Goal: Obtain resource: Obtain resource

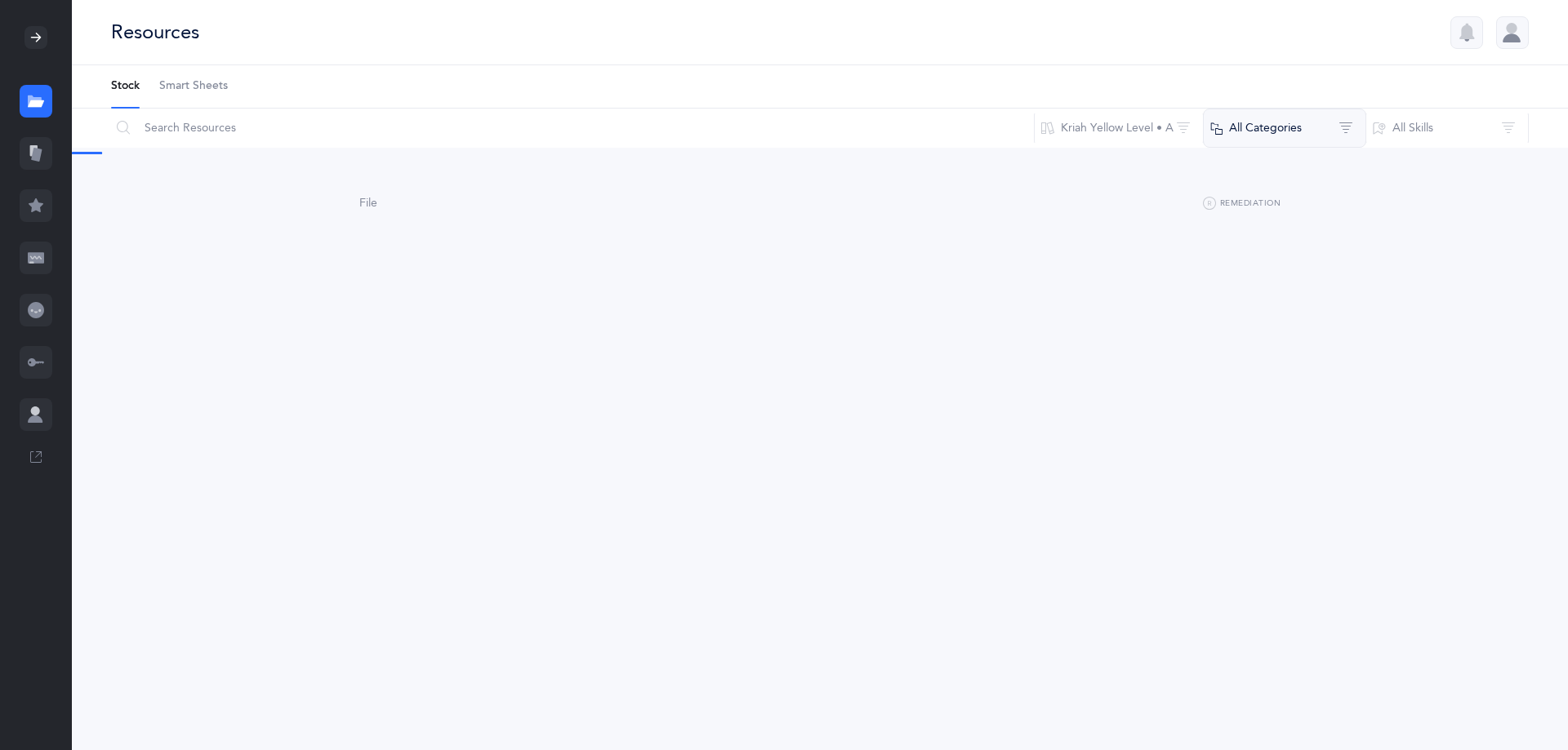
click at [1267, 133] on button "All Categories" at bounding box center [1285, 128] width 163 height 39
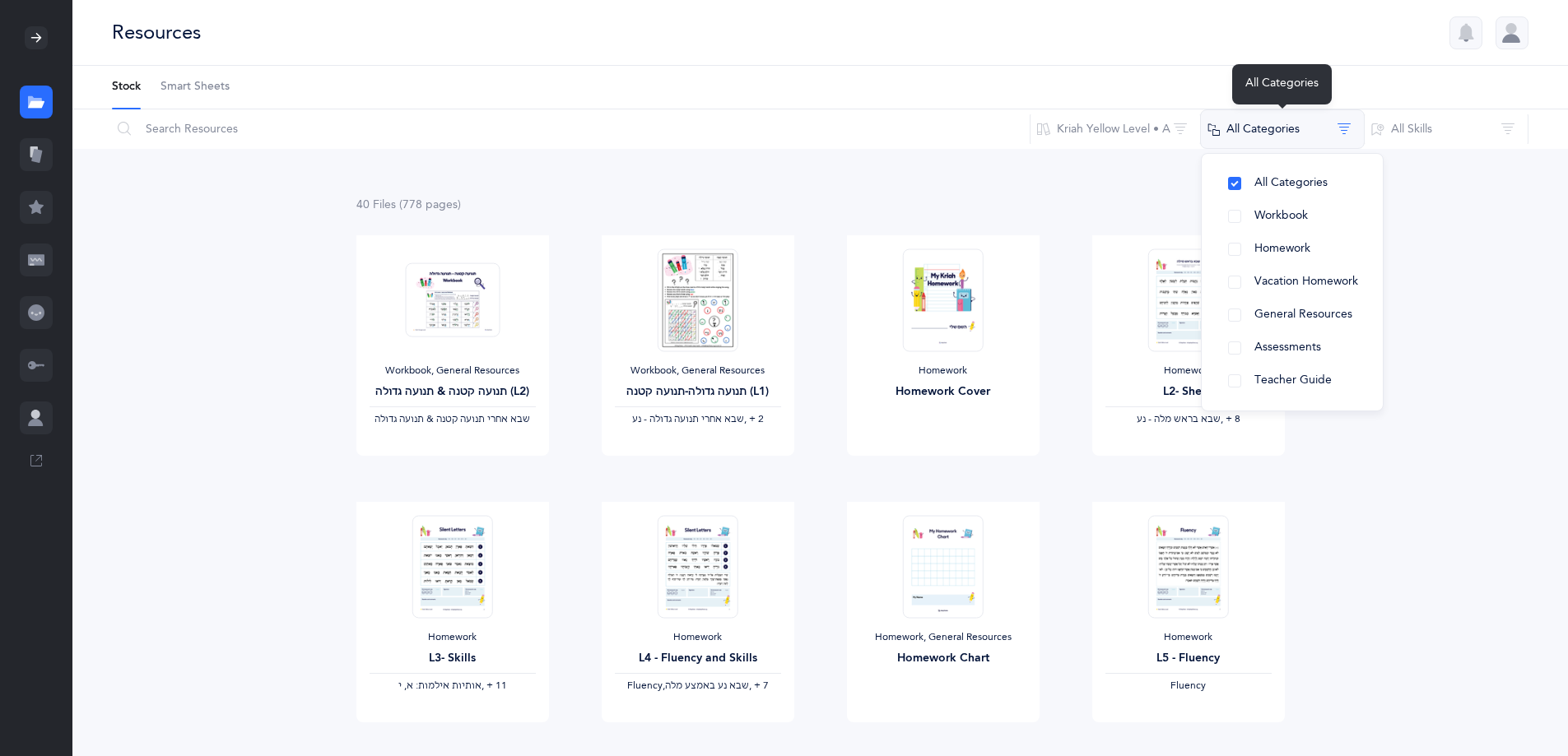
click at [1244, 130] on button "All Categories" at bounding box center [1282, 129] width 165 height 39
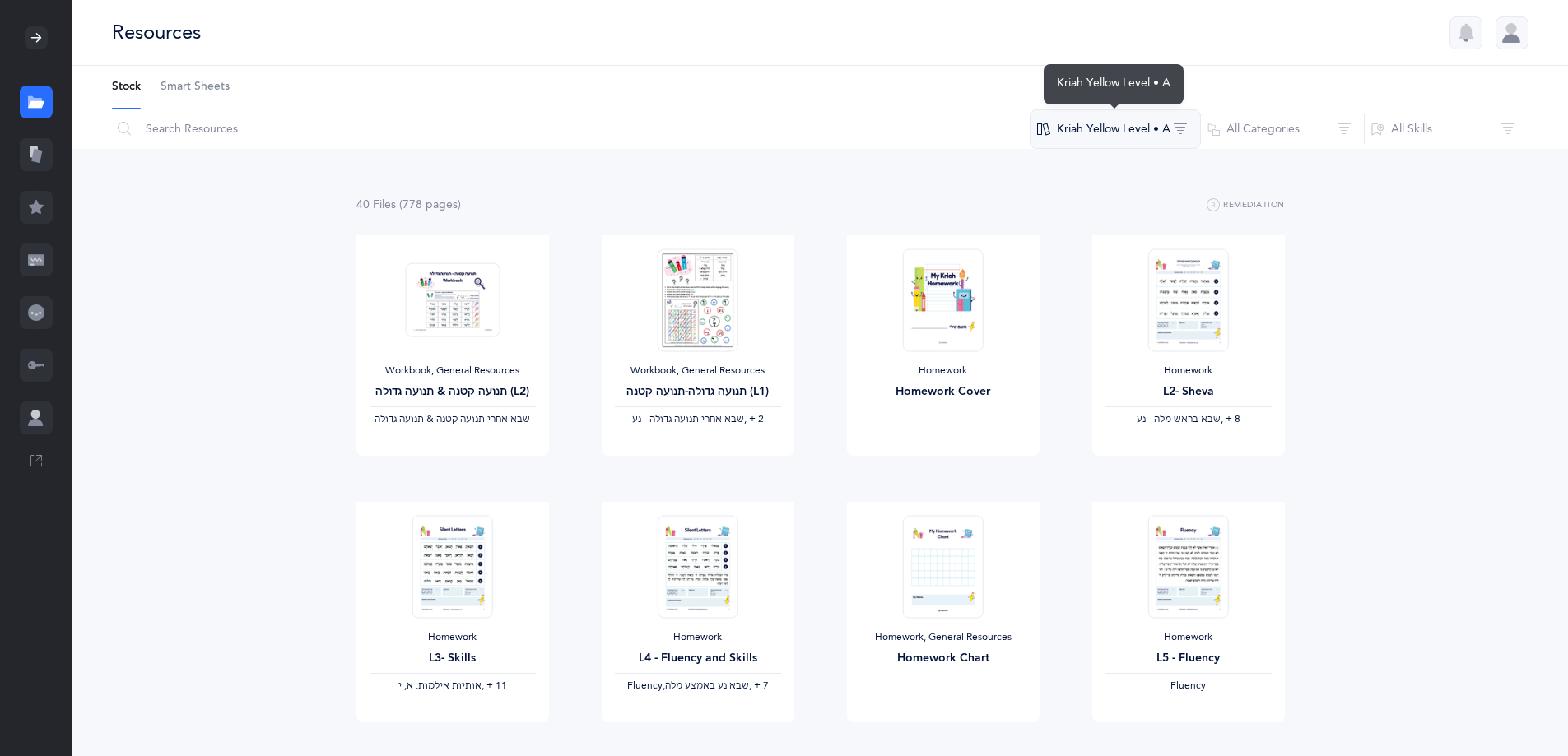
click at [1066, 136] on button "Kriah Yellow Level • A" at bounding box center [1115, 129] width 171 height 39
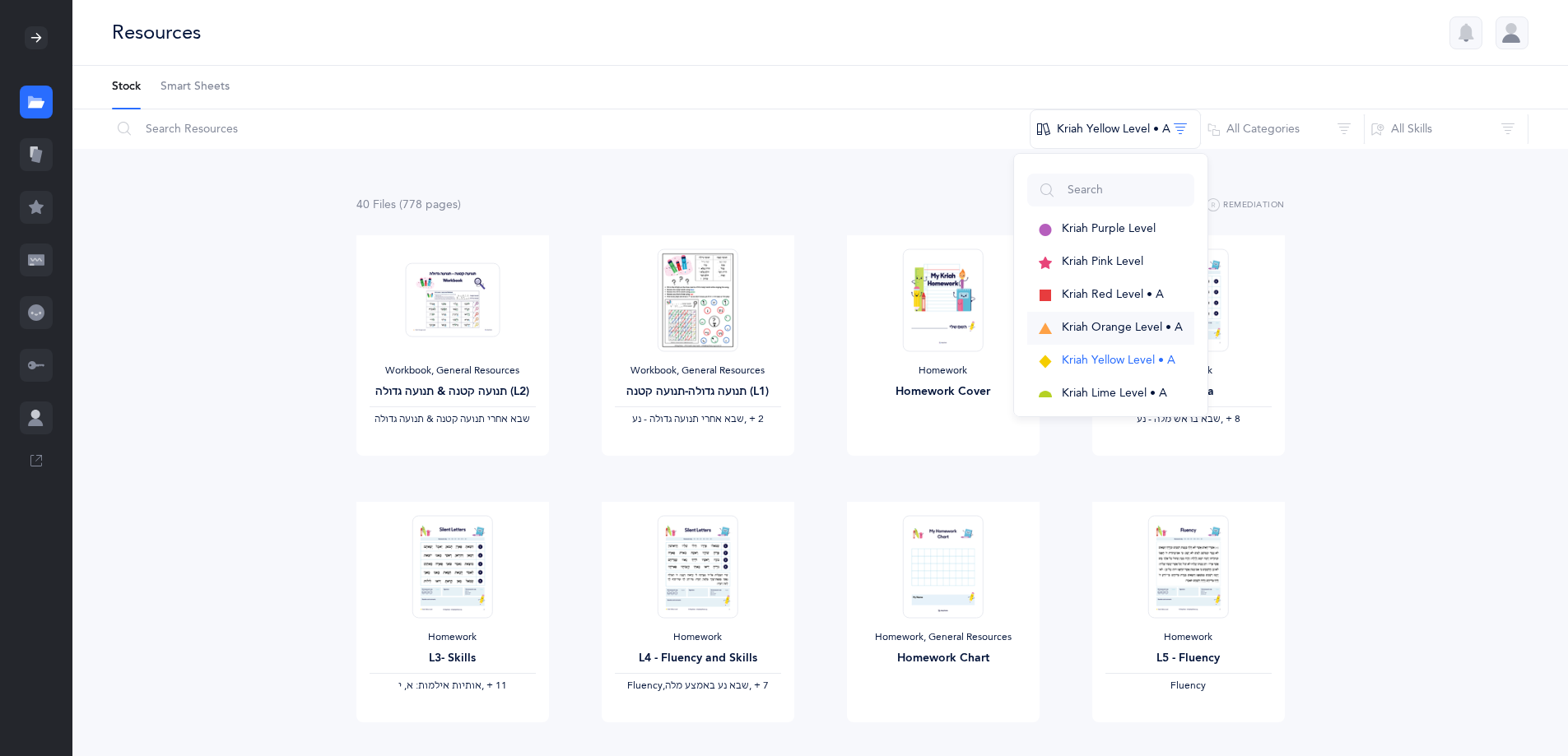
click at [1077, 326] on span "Kriah Orange Level • A" at bounding box center [1122, 327] width 121 height 13
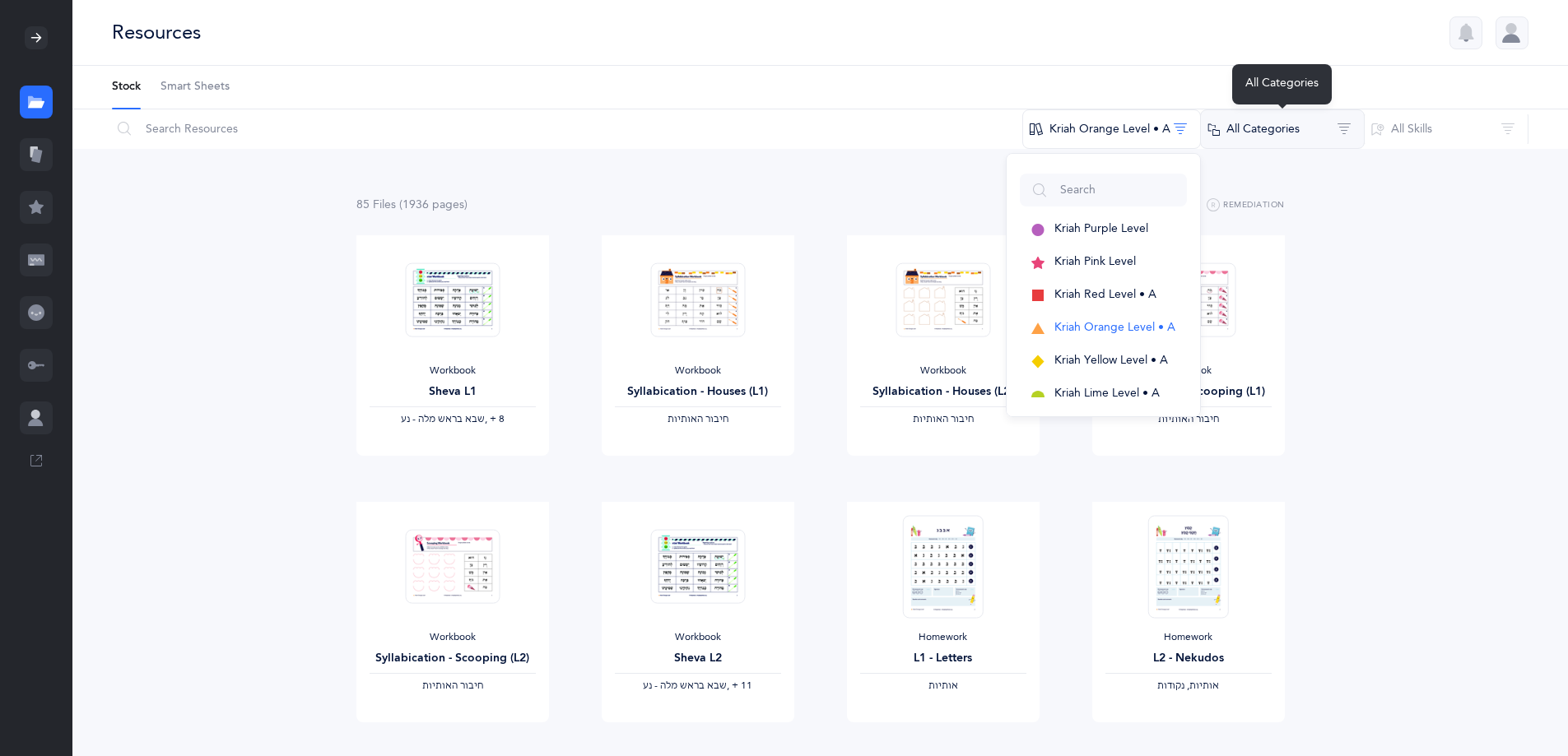
click at [1269, 134] on button "All Categories" at bounding box center [1282, 129] width 165 height 39
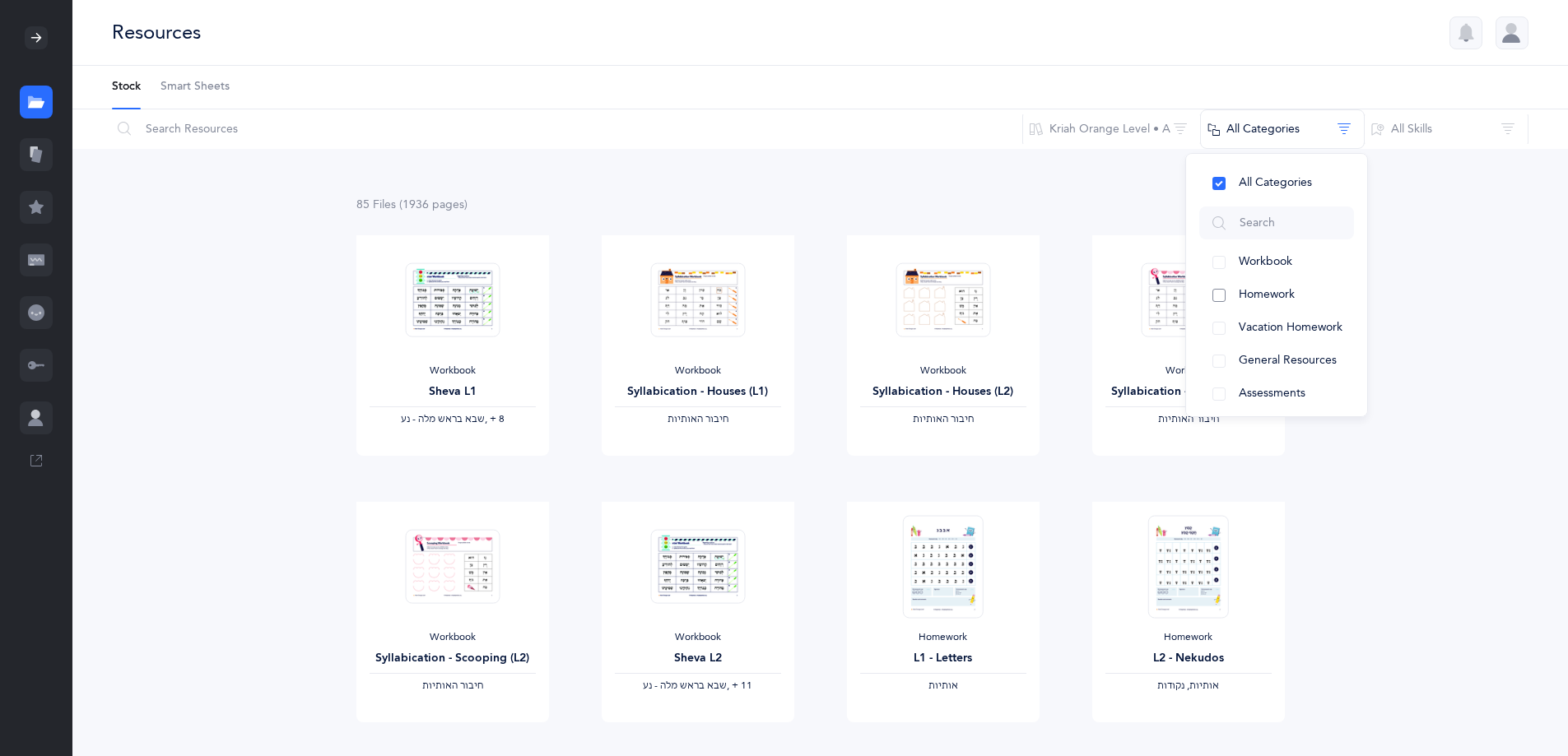
click at [1274, 290] on span "Homework" at bounding box center [1266, 294] width 56 height 13
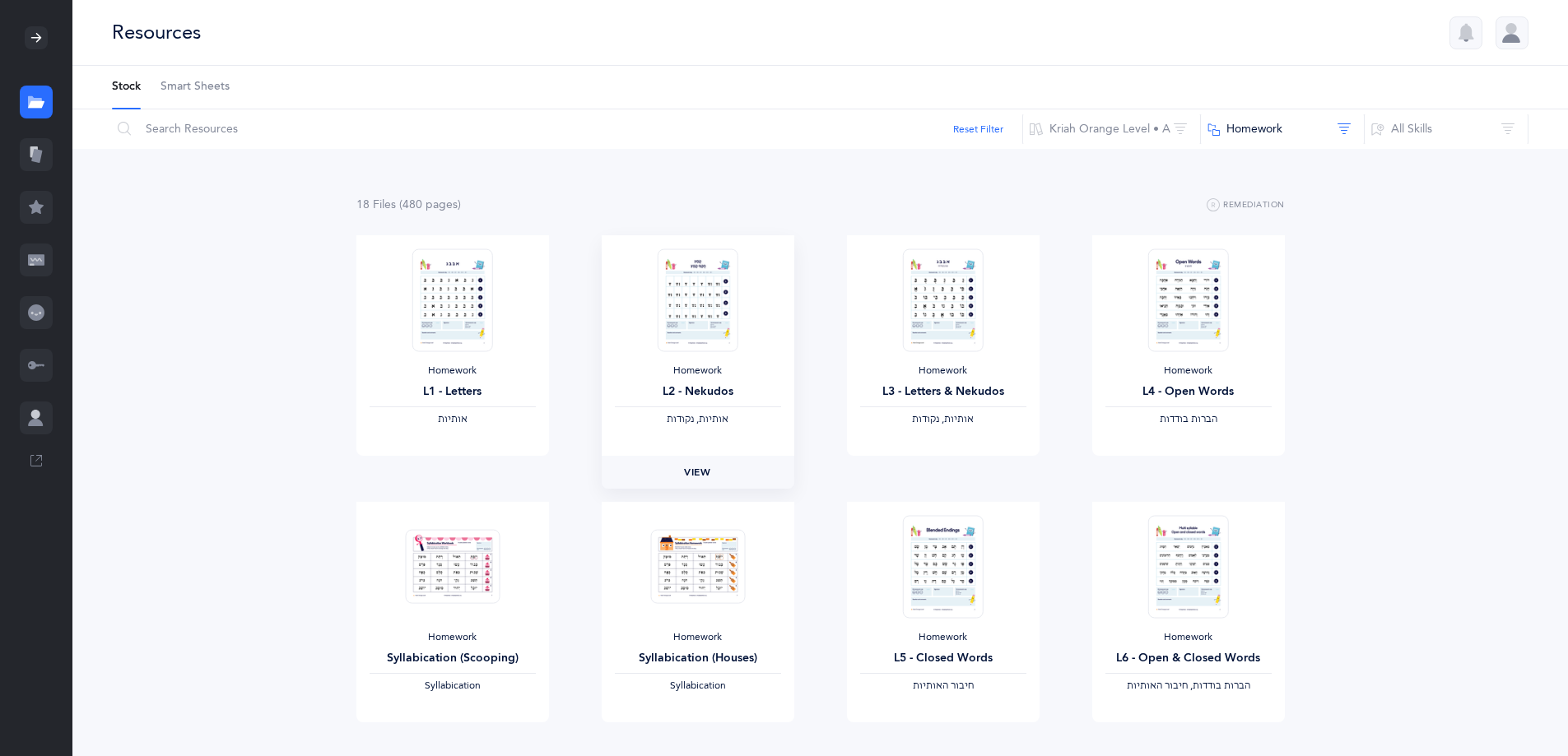
click at [699, 474] on span "View" at bounding box center [697, 473] width 27 height 15
click at [1139, 125] on button "Kriah Orange Level • A" at bounding box center [1111, 129] width 178 height 39
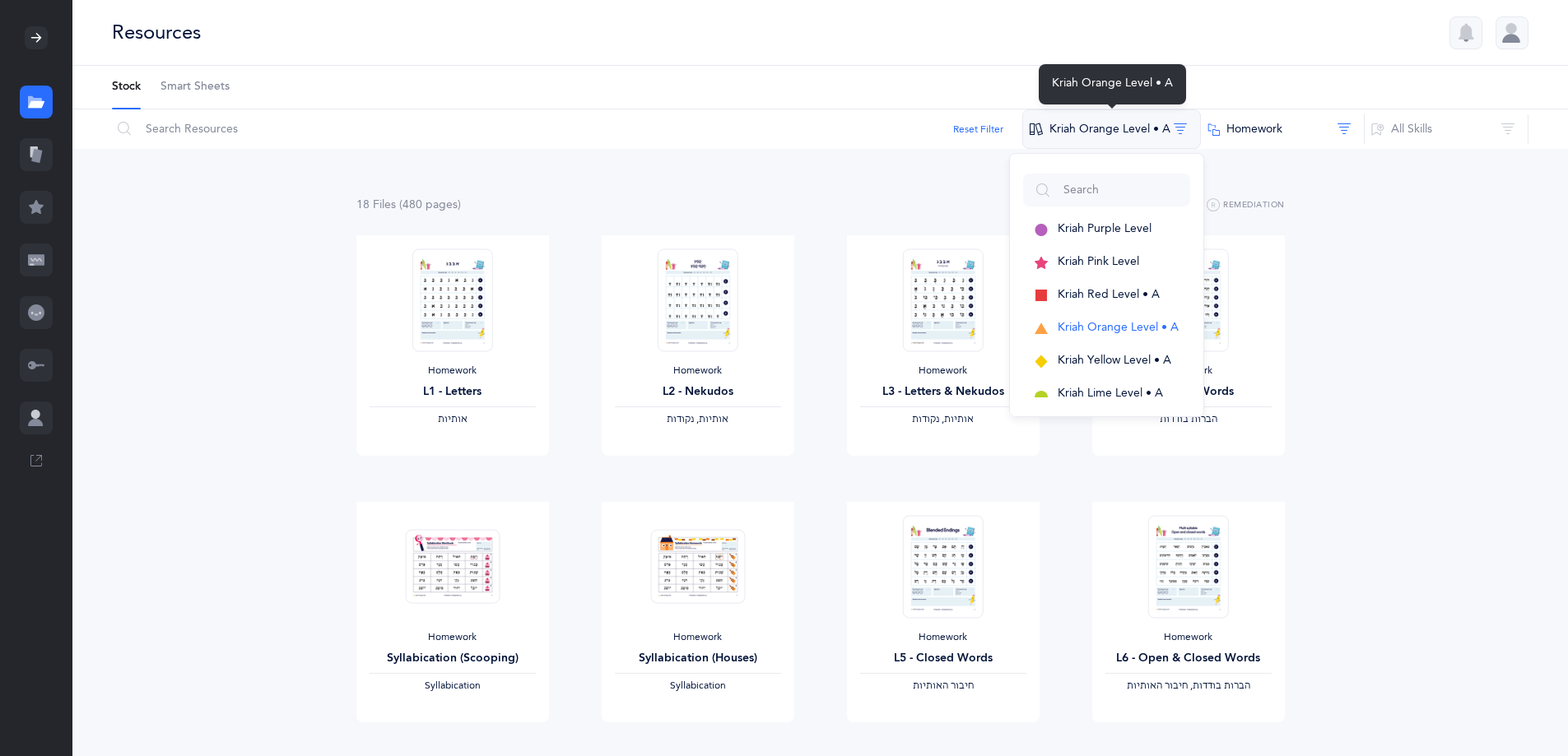
click at [1136, 128] on button "Kriah Orange Level • A" at bounding box center [1111, 129] width 178 height 39
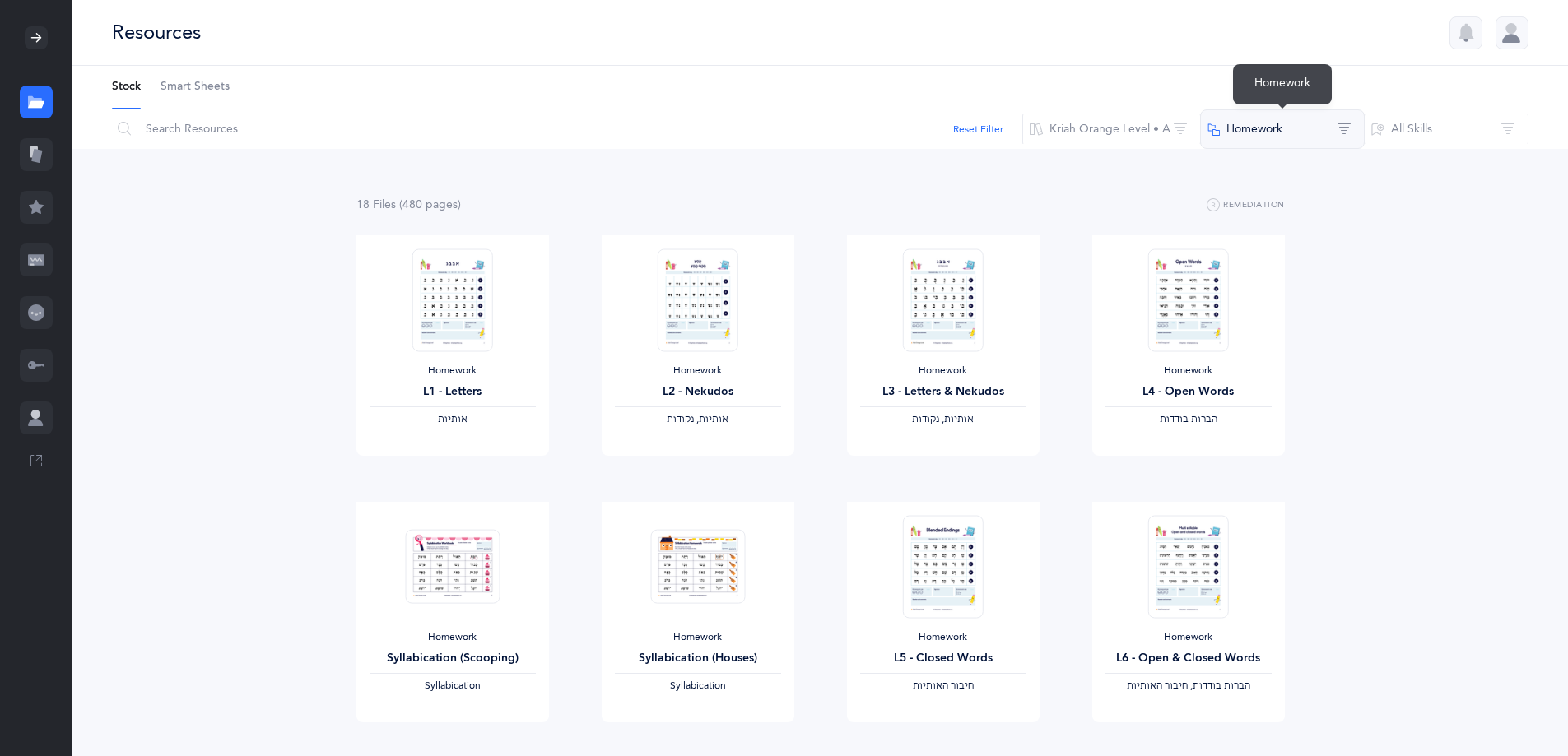
click at [1264, 127] on button "Homework" at bounding box center [1282, 129] width 165 height 39
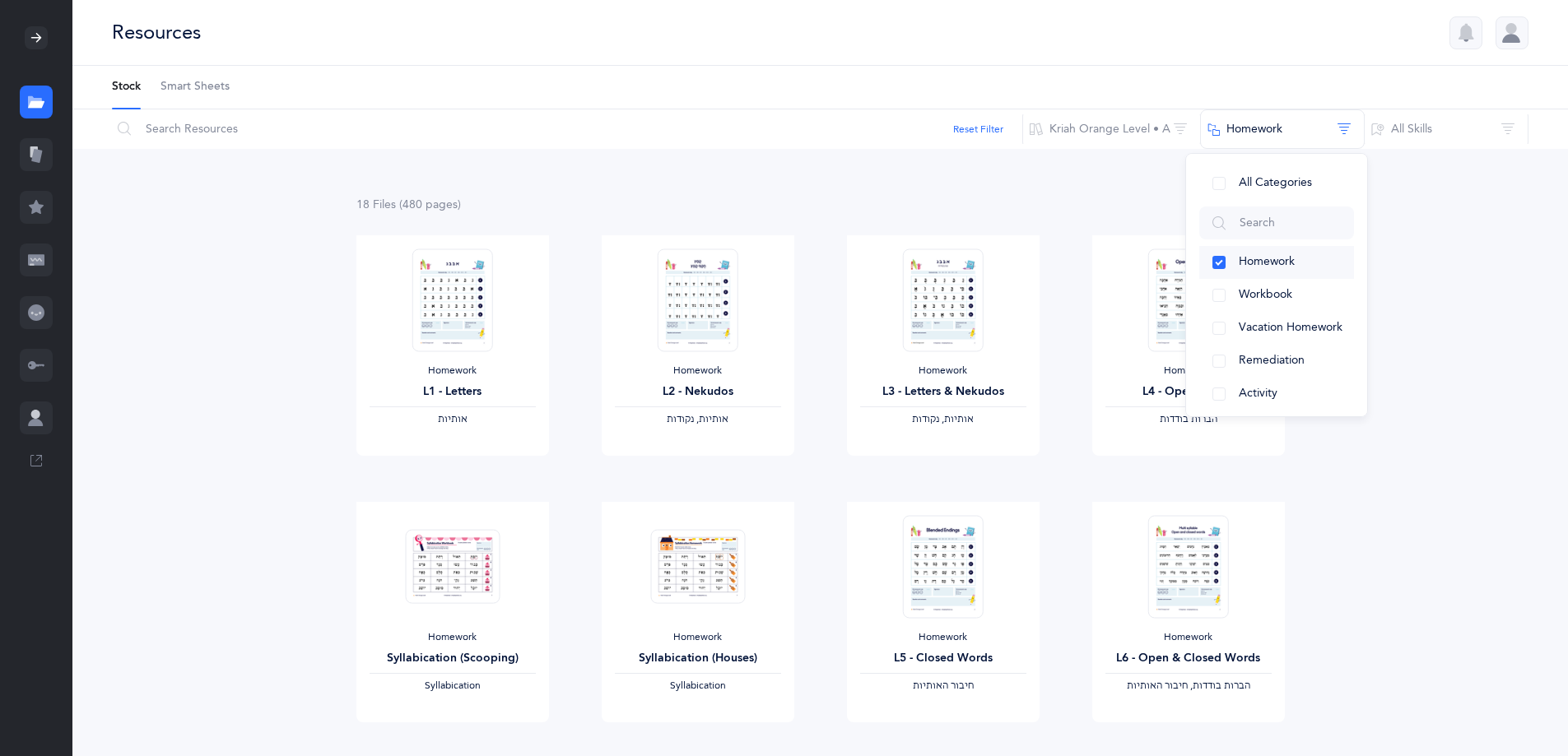
click at [1216, 263] on button "Homework" at bounding box center [1275, 262] width 155 height 33
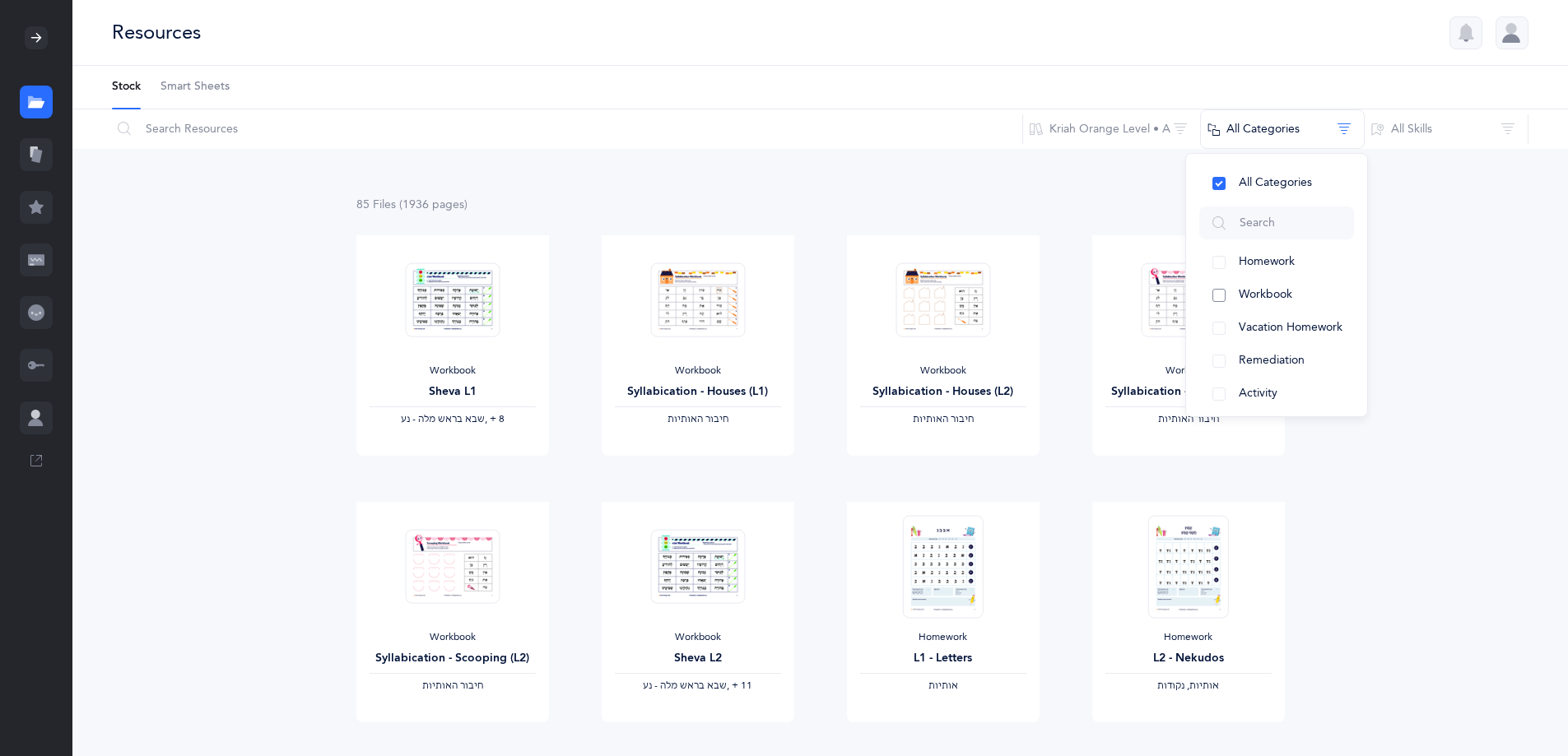
click at [1264, 295] on span "Workbook" at bounding box center [1265, 294] width 54 height 13
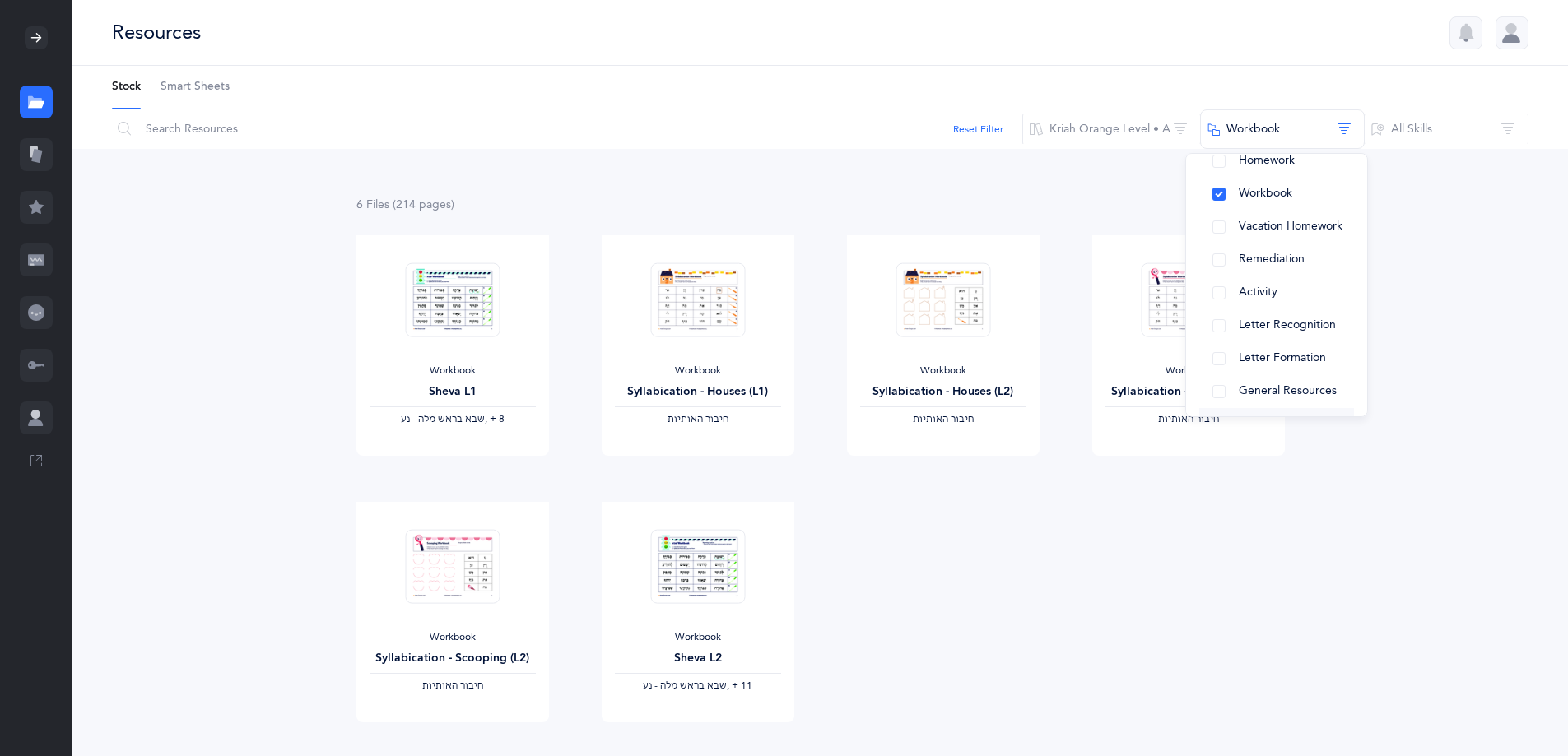
scroll to position [205, 0]
click at [1253, 379] on span "Teacher Guide" at bounding box center [1277, 386] width 78 height 13
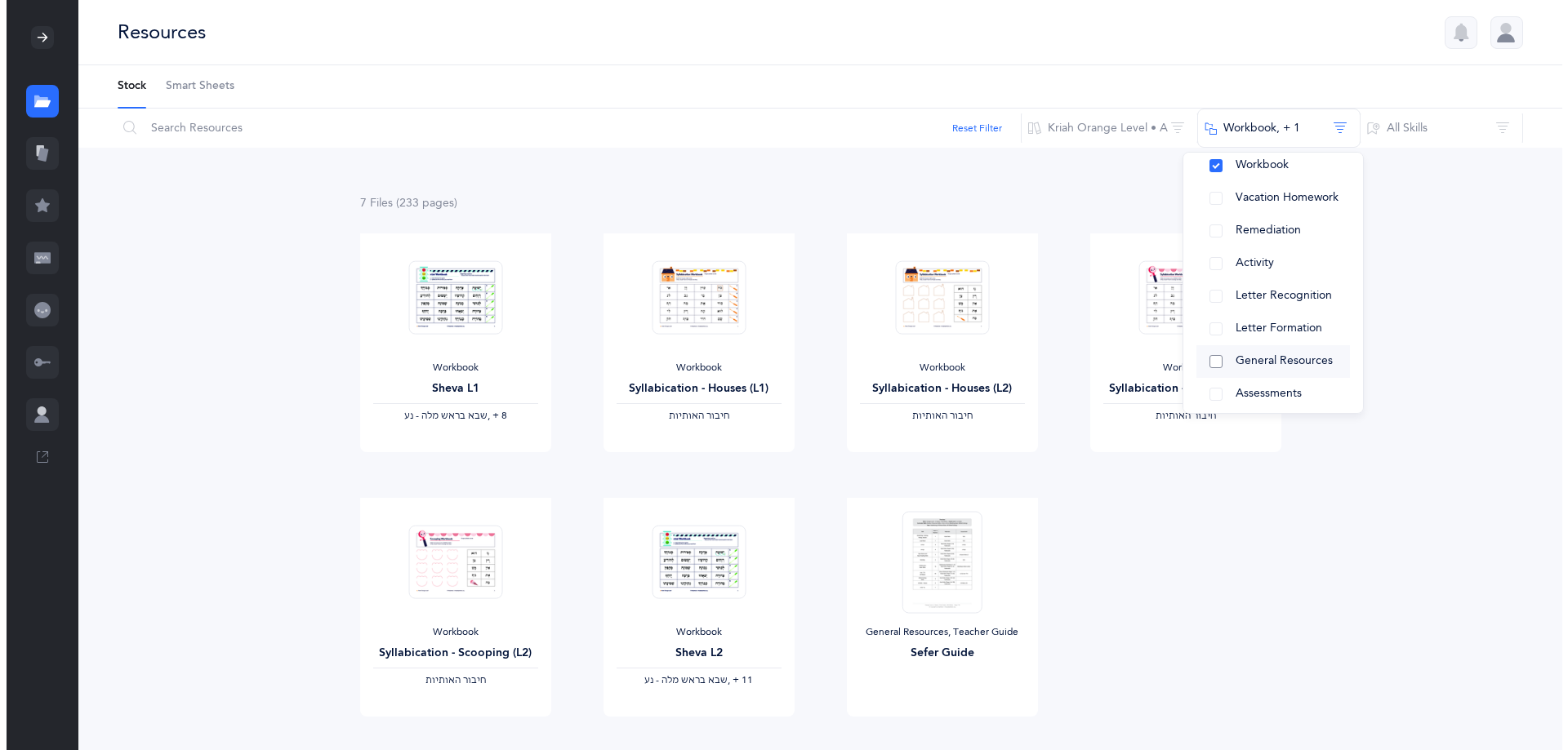
scroll to position [0, 0]
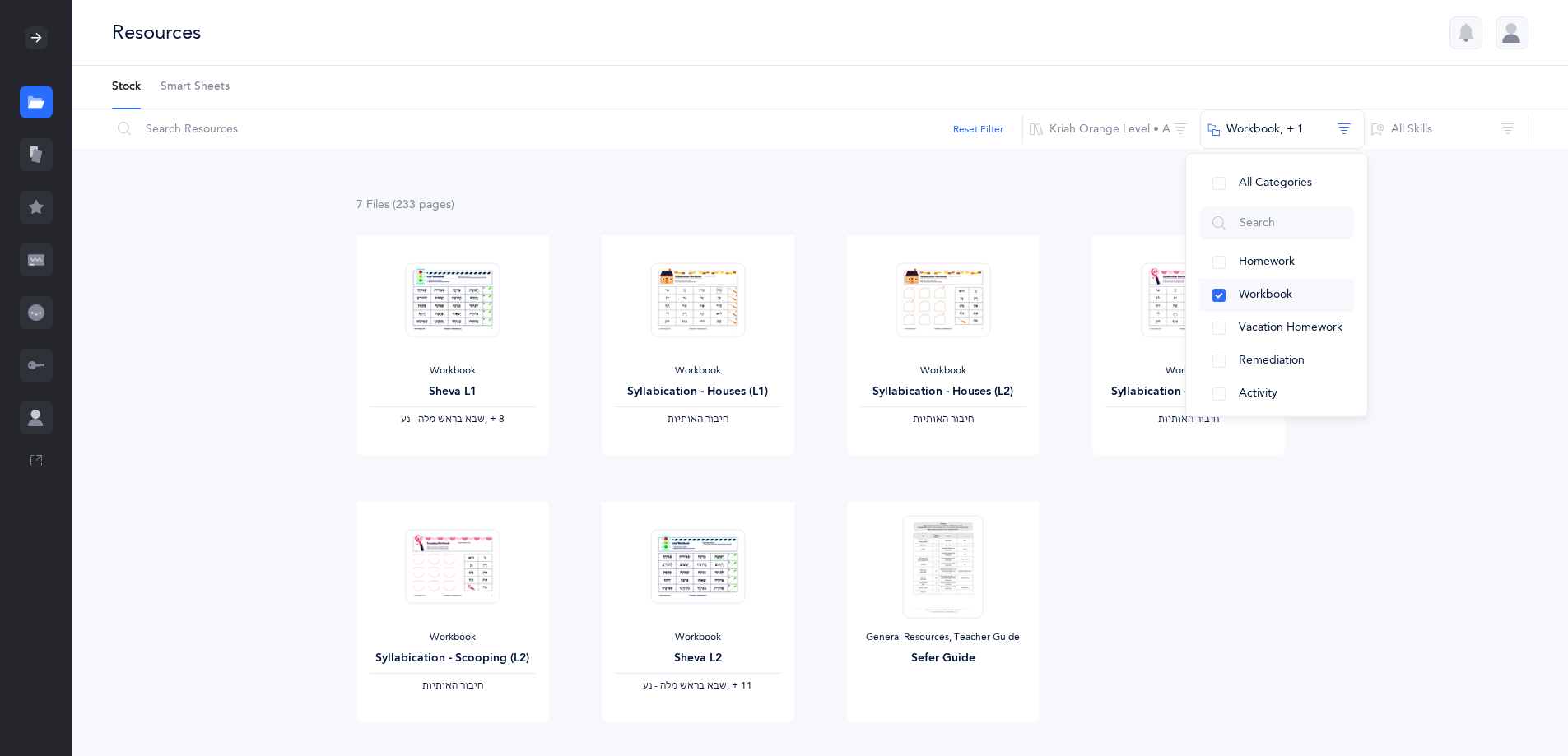
click at [1224, 301] on button "Workbook" at bounding box center [1275, 295] width 155 height 33
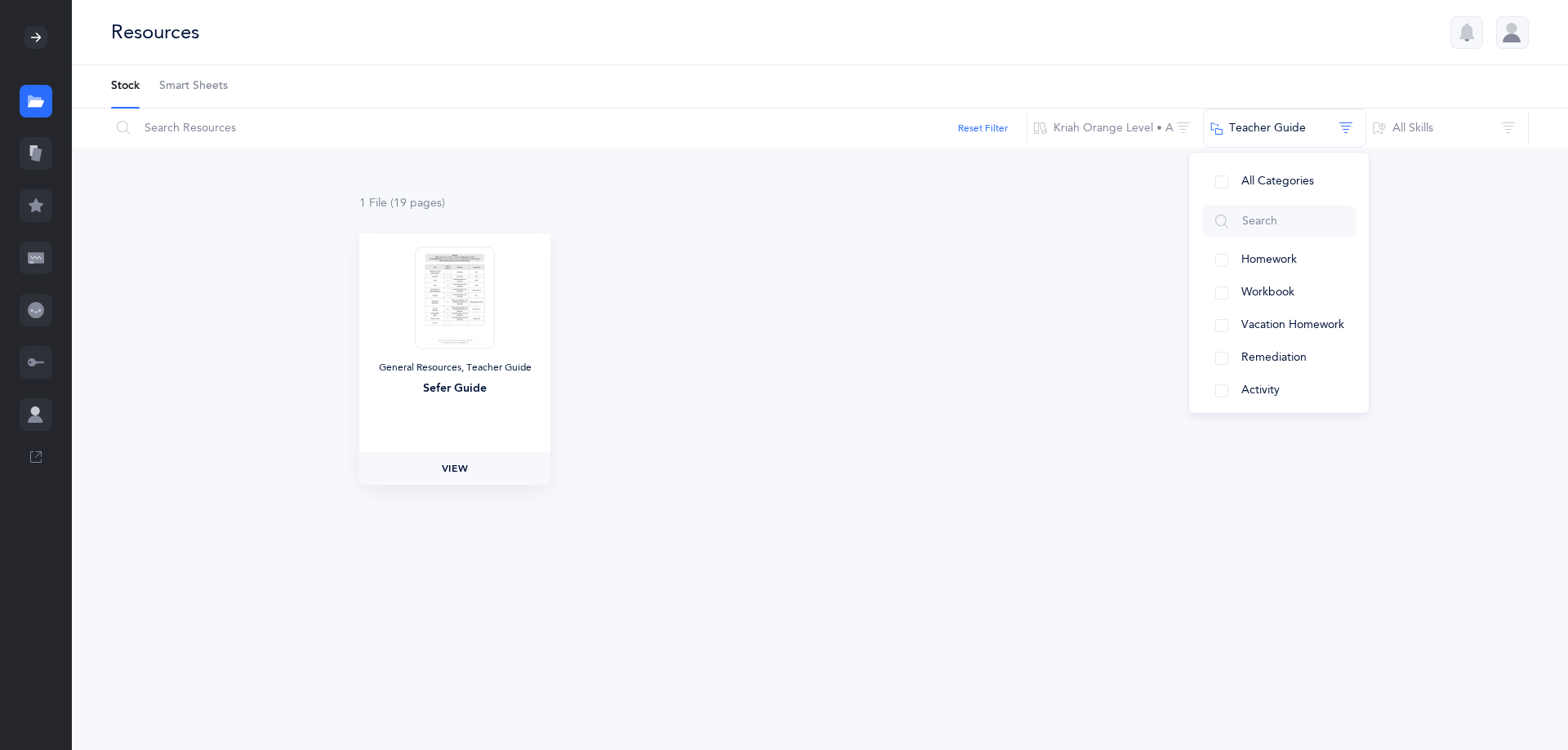
click at [446, 471] on span "View" at bounding box center [455, 469] width 26 height 15
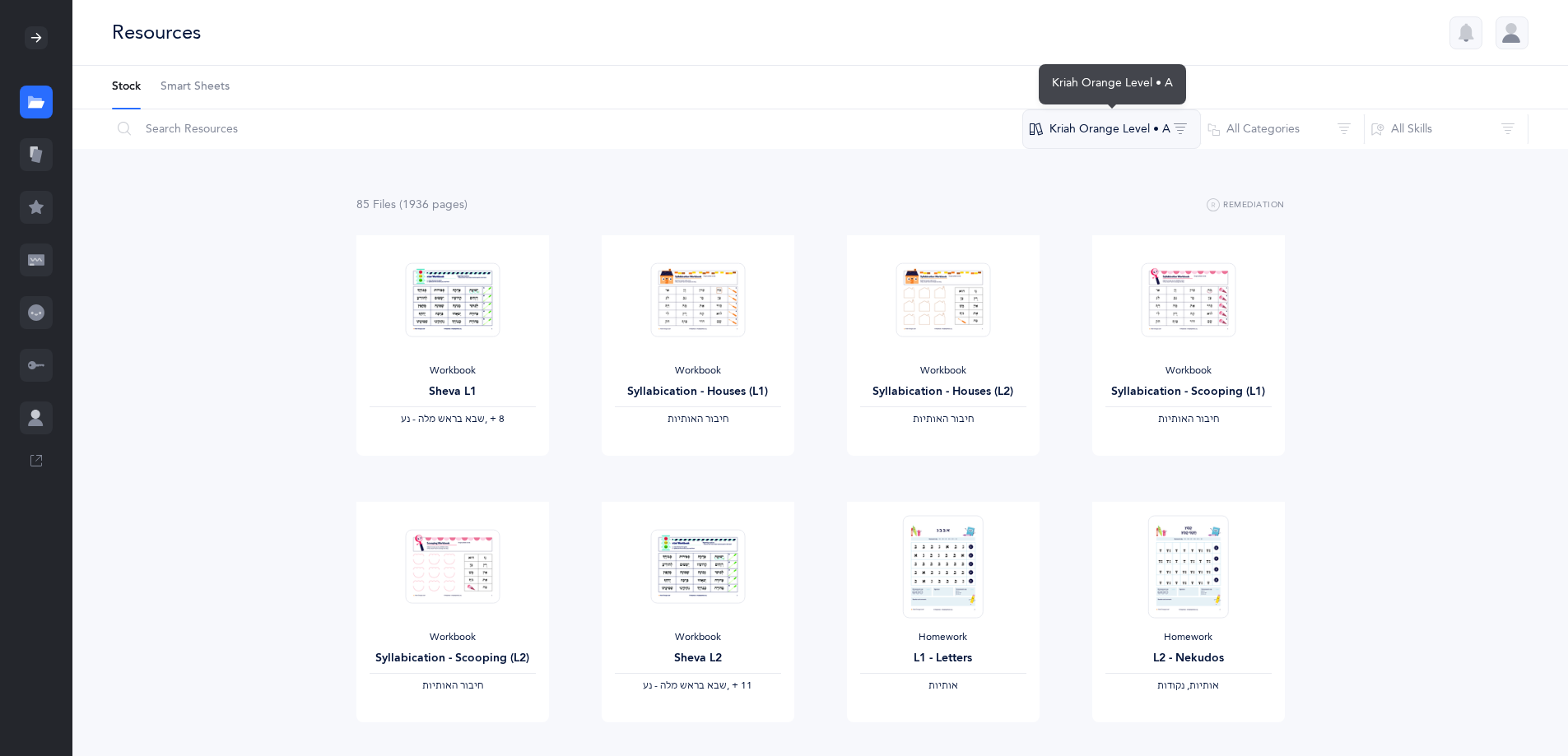
click at [1134, 130] on button "Kriah Orange Level • A" at bounding box center [1111, 129] width 178 height 39
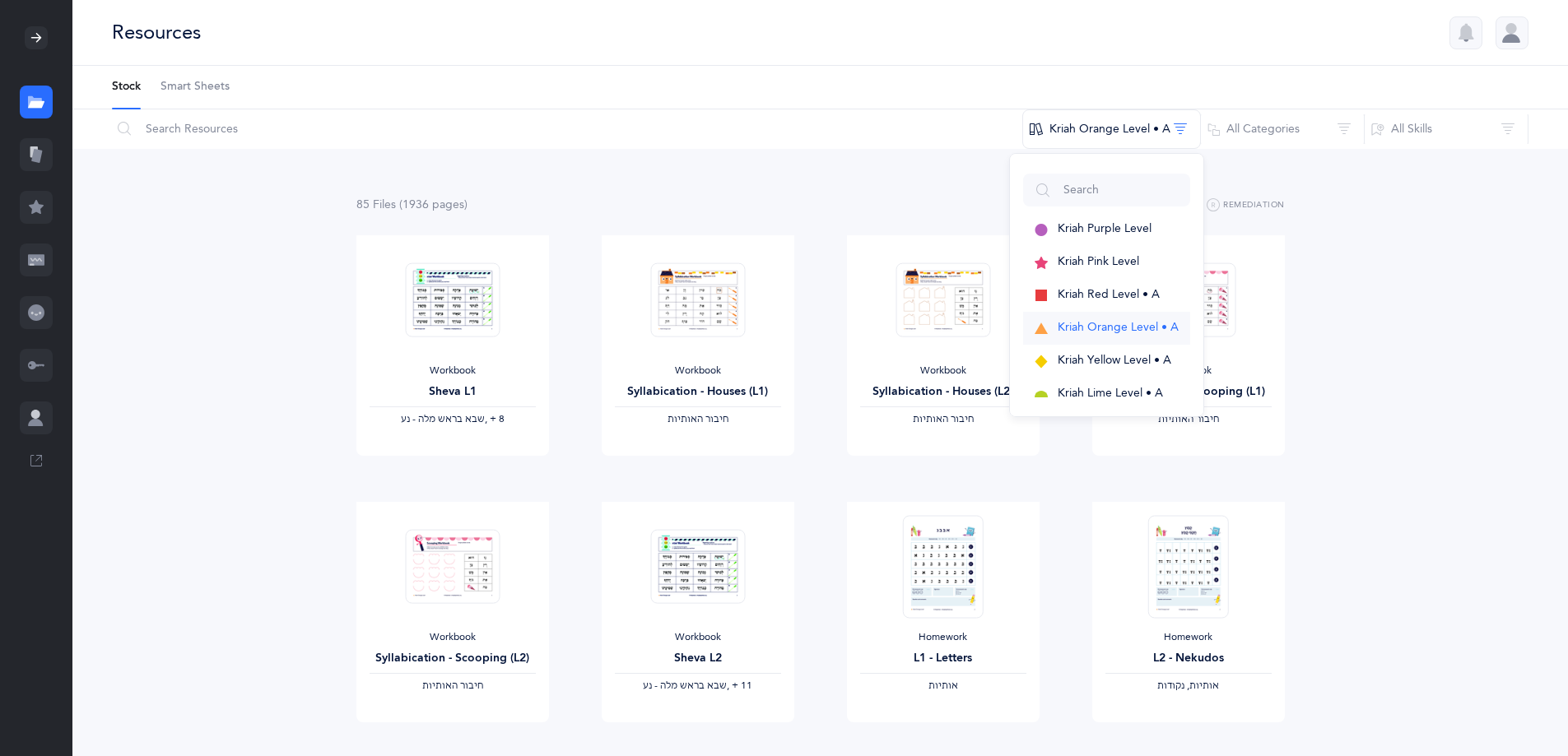
click at [1063, 325] on span "Kriah Orange Level • A" at bounding box center [1118, 327] width 121 height 13
click at [1244, 132] on button "All Categories" at bounding box center [1282, 129] width 165 height 39
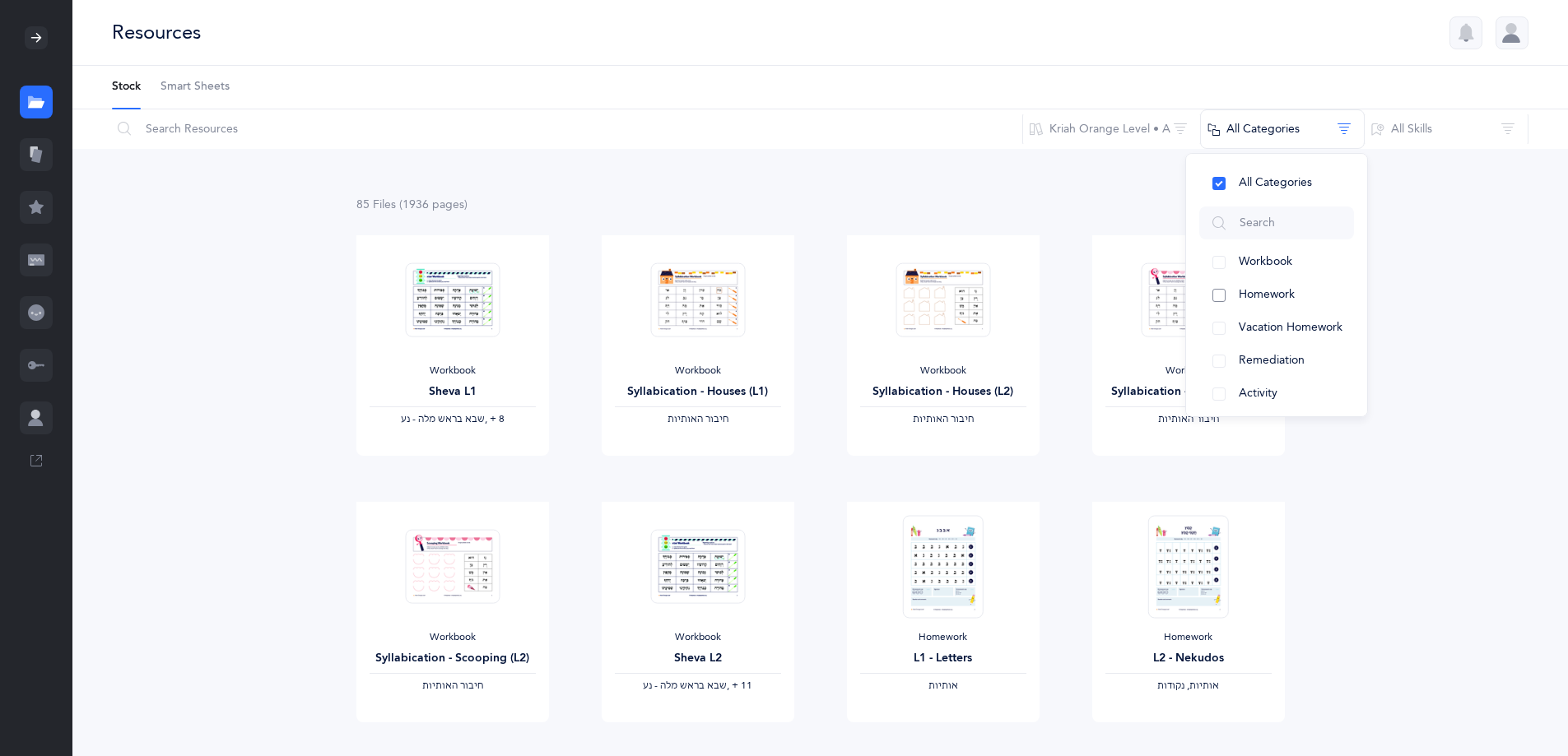
click at [1253, 287] on button "Homework" at bounding box center [1275, 295] width 155 height 33
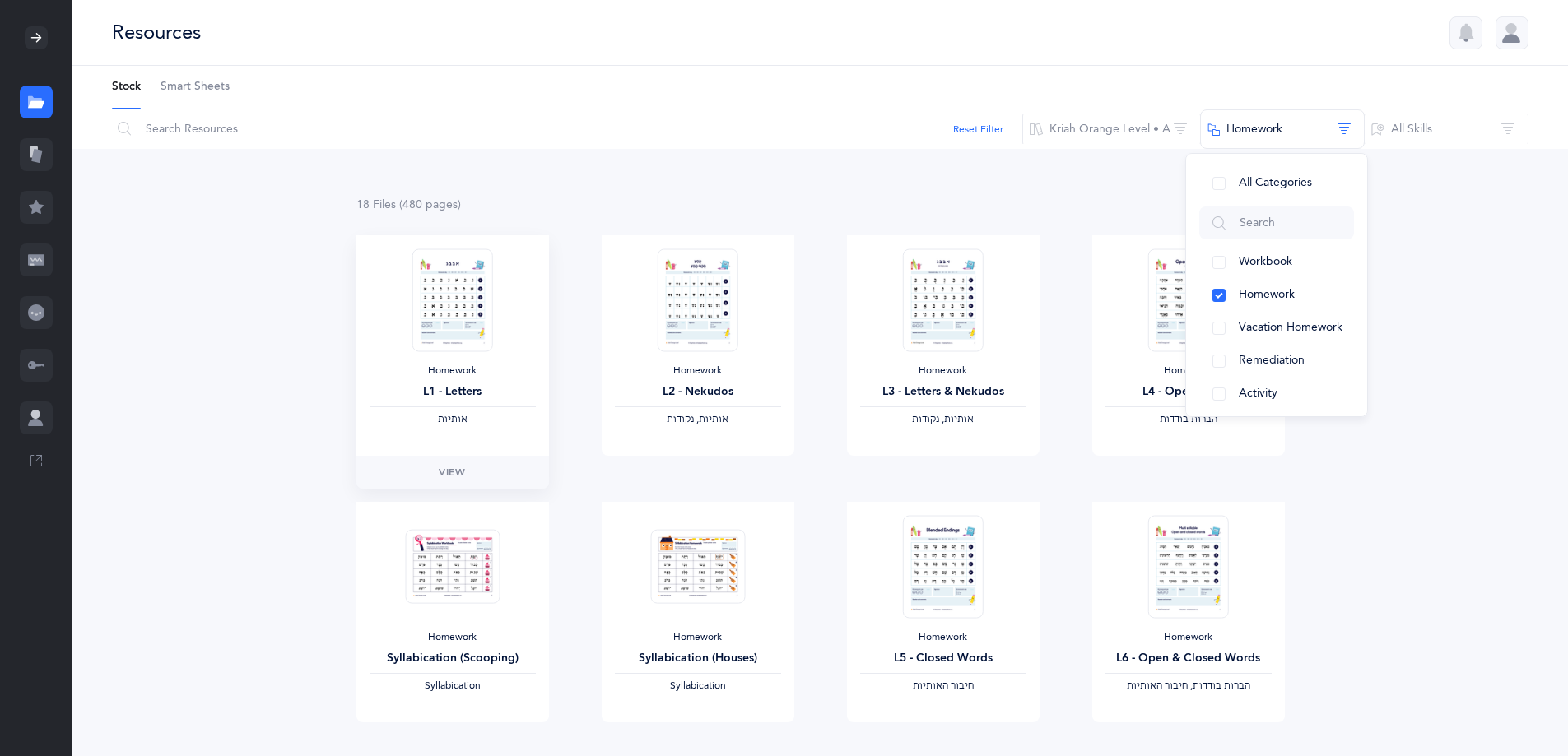
click at [485, 331] on img at bounding box center [452, 300] width 80 height 103
click at [452, 485] on link "View" at bounding box center [453, 473] width 193 height 33
